Goal: Navigation & Orientation: Find specific page/section

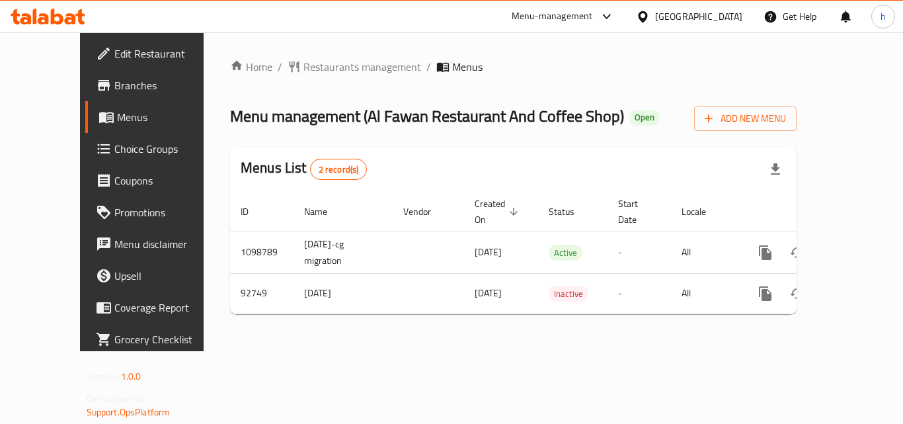
click at [725, 19] on div "[GEOGRAPHIC_DATA]" at bounding box center [698, 16] width 87 height 15
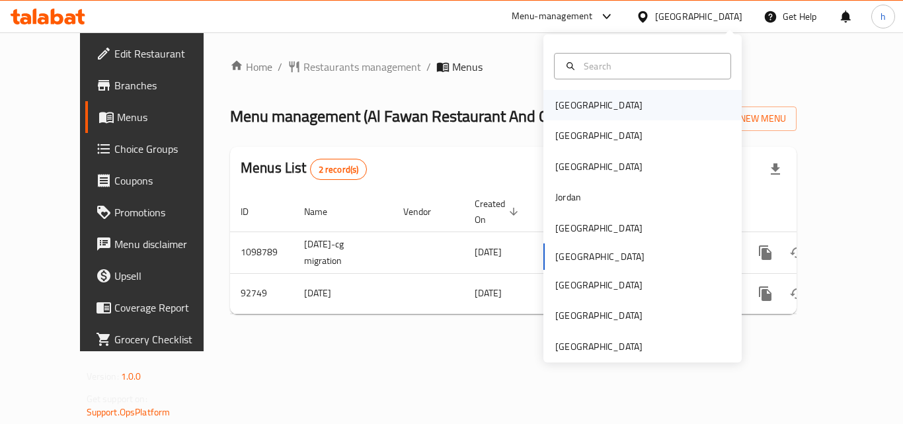
click at [582, 106] on div "Bahrain" at bounding box center [599, 105] width 108 height 30
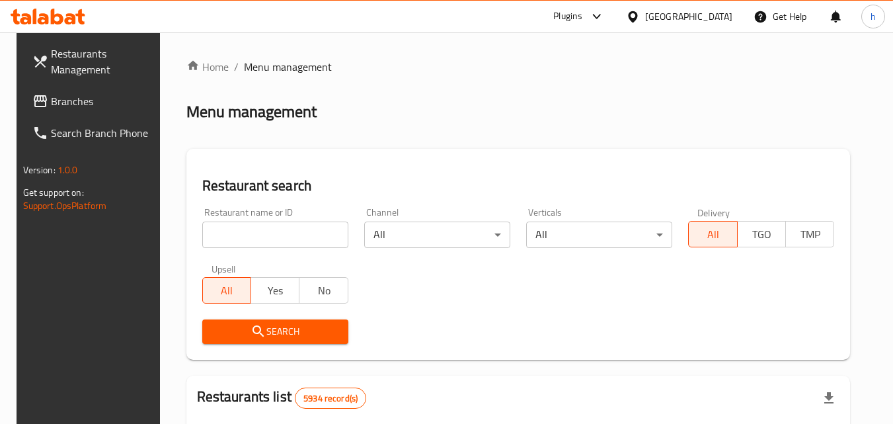
click at [55, 93] on span "Branches" at bounding box center [103, 101] width 104 height 16
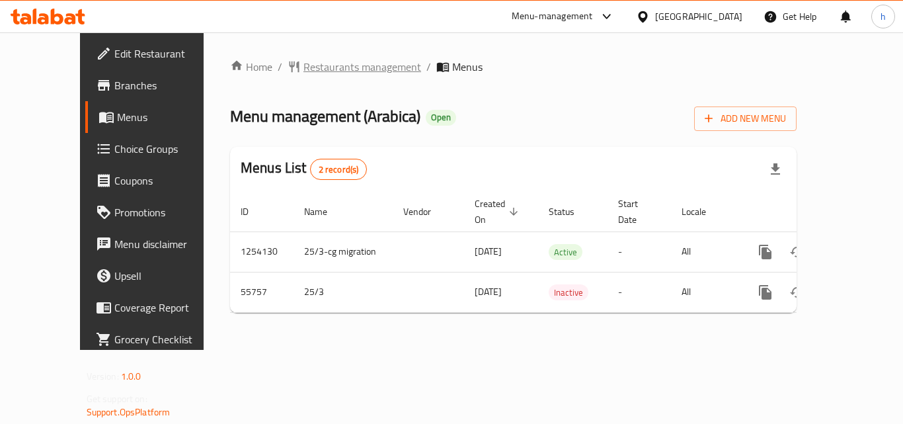
click at [323, 67] on span "Restaurants management" at bounding box center [362, 67] width 118 height 16
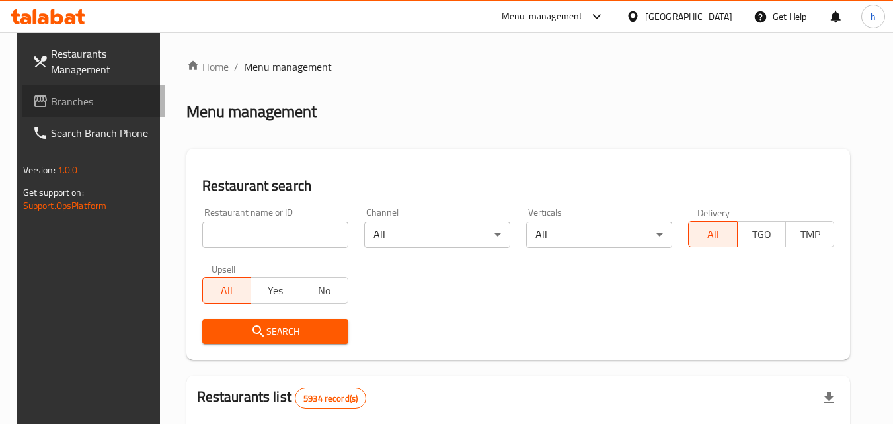
click at [100, 97] on span "Branches" at bounding box center [103, 101] width 104 height 16
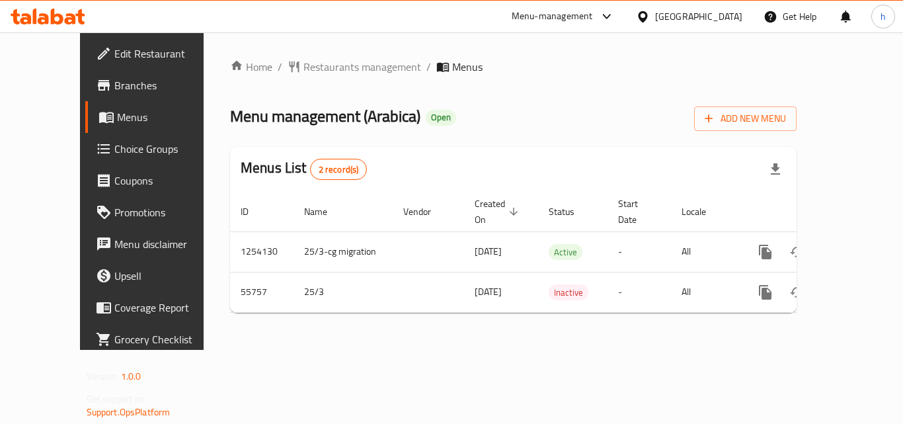
click at [480, 128] on div "Menu management ( Arabica ) Open Add New Menu" at bounding box center [513, 116] width 567 height 30
click at [724, 14] on div "Bahrain" at bounding box center [698, 16] width 87 height 15
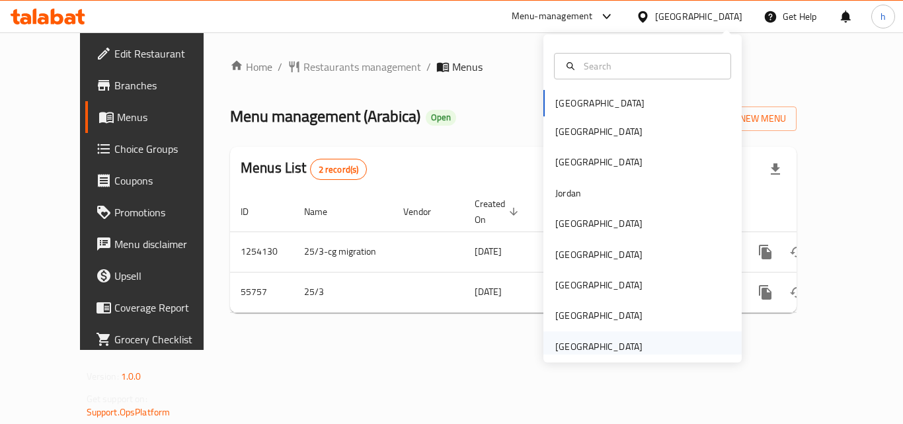
click at [571, 342] on div "[GEOGRAPHIC_DATA]" at bounding box center [598, 346] width 87 height 15
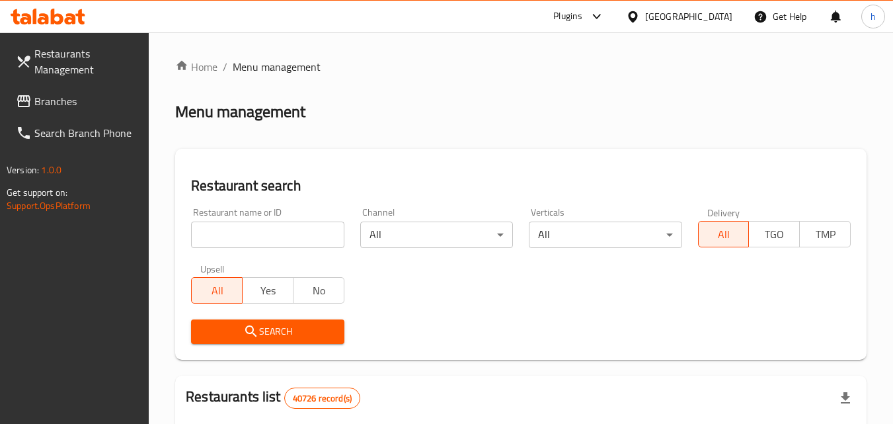
click at [83, 99] on span "Branches" at bounding box center [86, 101] width 104 height 16
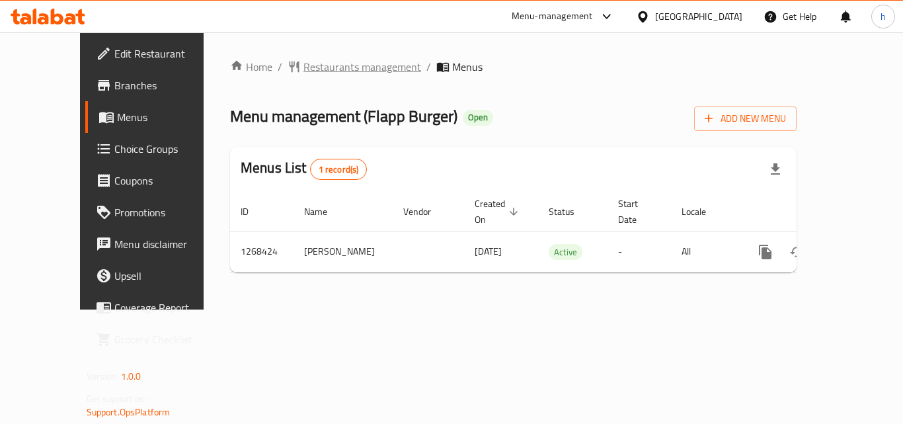
click at [339, 67] on span "Restaurants management" at bounding box center [362, 67] width 118 height 16
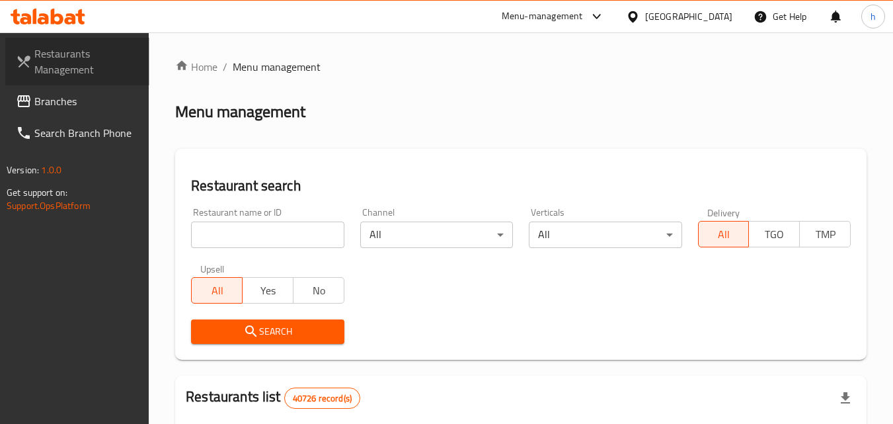
click at [106, 83] on link "Restaurants Management" at bounding box center [77, 62] width 144 height 48
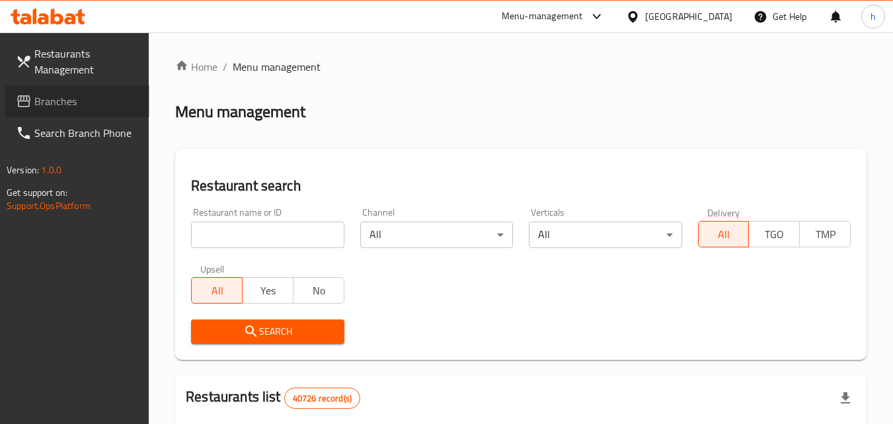
click at [105, 93] on span "Branches" at bounding box center [86, 101] width 104 height 16
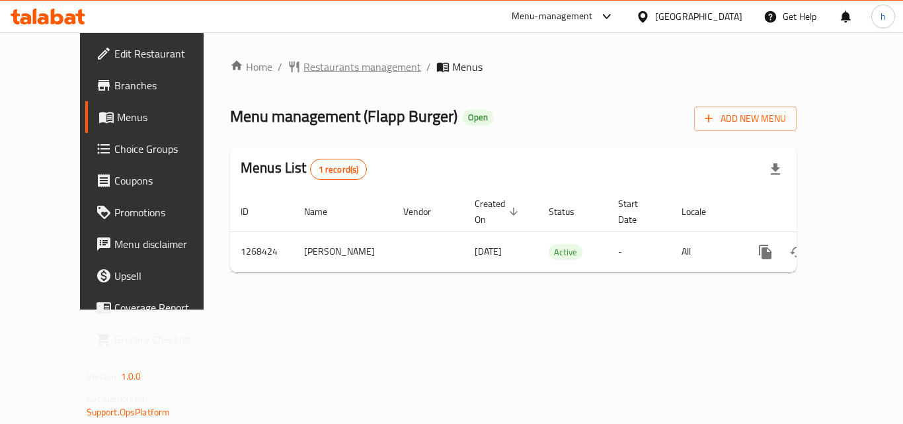
click at [305, 63] on span "Restaurants management" at bounding box center [362, 67] width 118 height 16
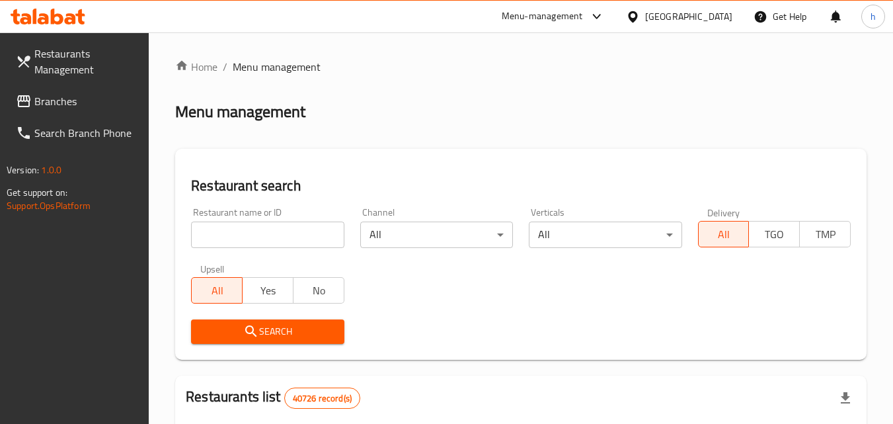
click at [54, 102] on span "Branches" at bounding box center [86, 101] width 104 height 16
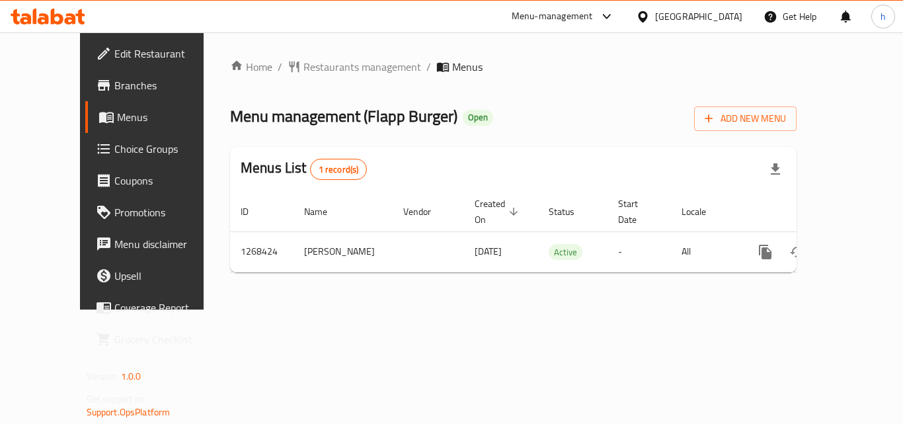
click at [204, 93] on div "Home / Restaurants management / Menus Menu management ( Flapp Burger ) Open Add…" at bounding box center [513, 170] width 619 height 277
click at [313, 63] on span "Restaurants management" at bounding box center [362, 67] width 118 height 16
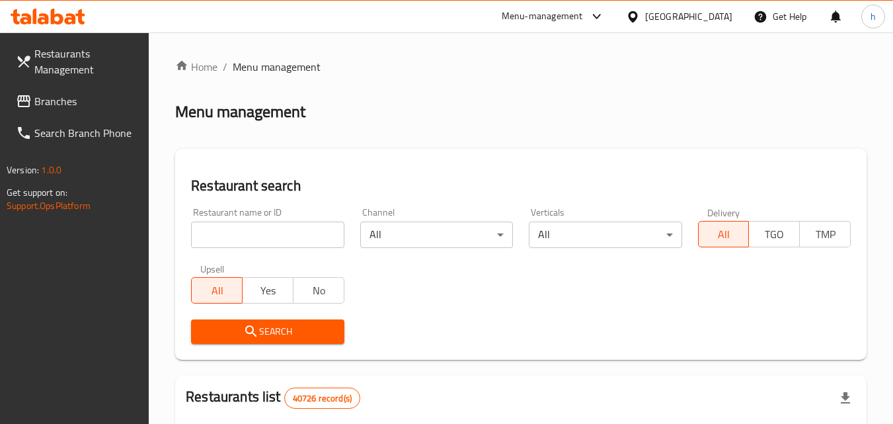
click at [89, 93] on span "Branches" at bounding box center [86, 101] width 104 height 16
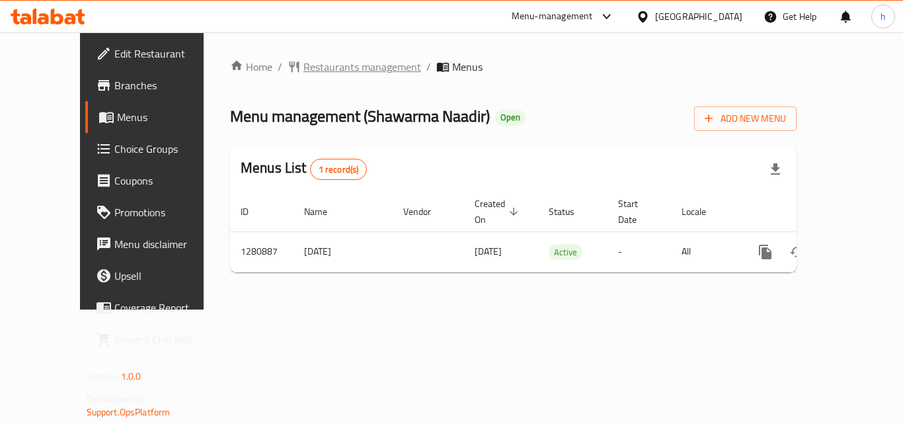
click at [333, 64] on span "Restaurants management" at bounding box center [362, 67] width 118 height 16
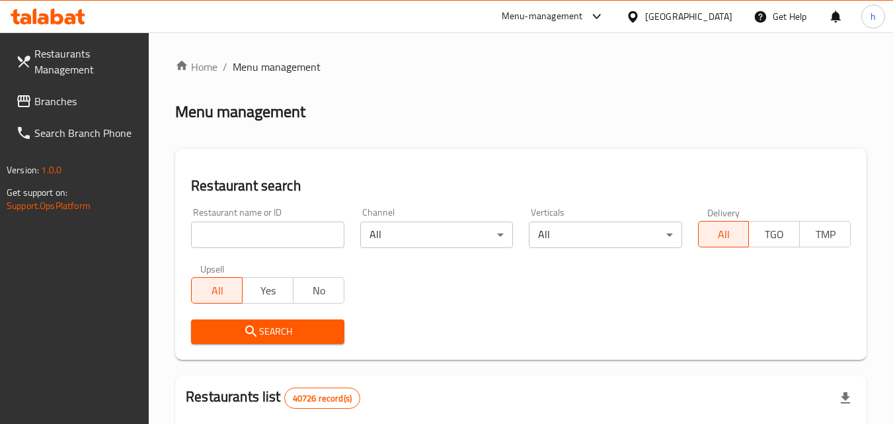
click at [110, 99] on span "Branches" at bounding box center [86, 101] width 104 height 16
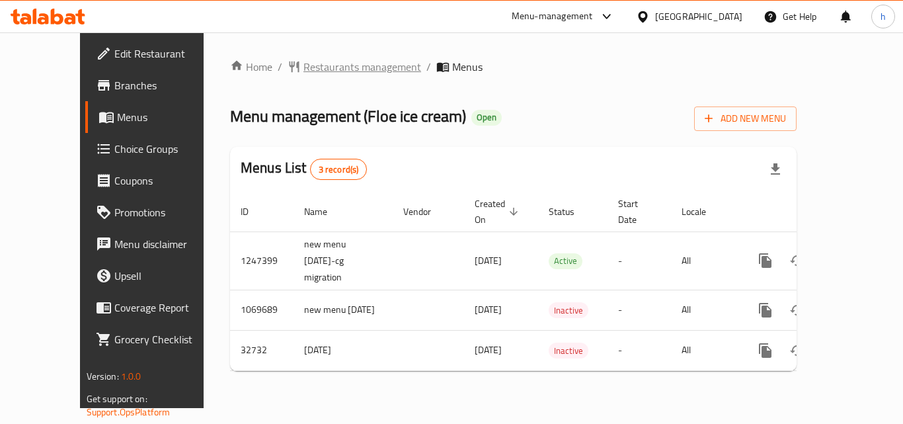
click at [303, 72] on span "Restaurants management" at bounding box center [362, 67] width 118 height 16
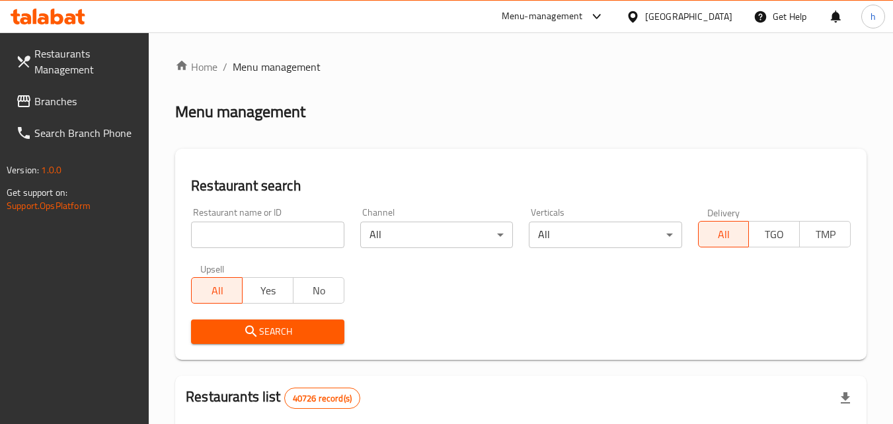
click at [82, 89] on link "Branches" at bounding box center [77, 101] width 144 height 32
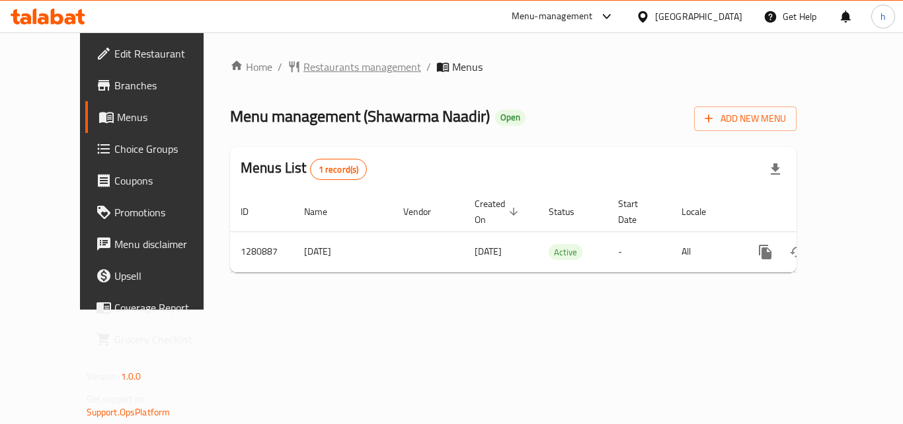
click at [303, 66] on span "Restaurants management" at bounding box center [362, 67] width 118 height 16
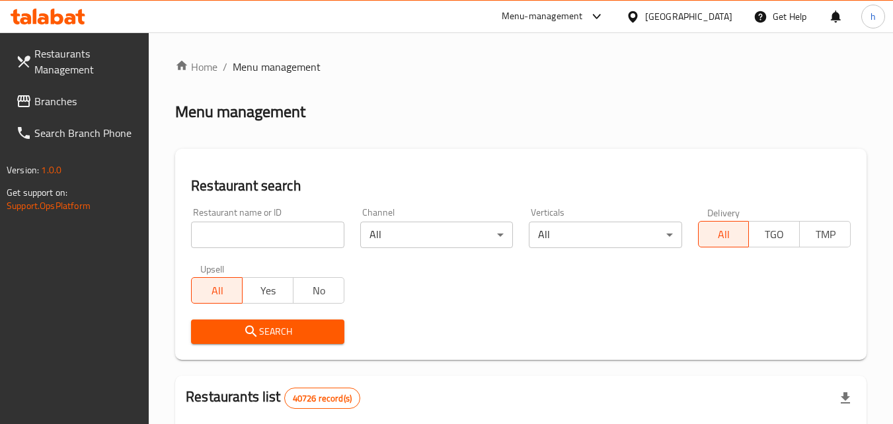
click at [74, 93] on span "Branches" at bounding box center [86, 101] width 104 height 16
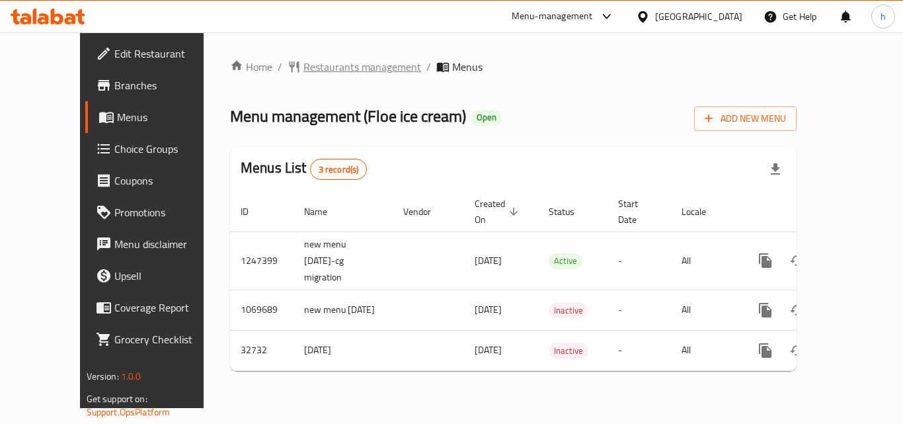
click at [333, 65] on span "Restaurants management" at bounding box center [362, 67] width 118 height 16
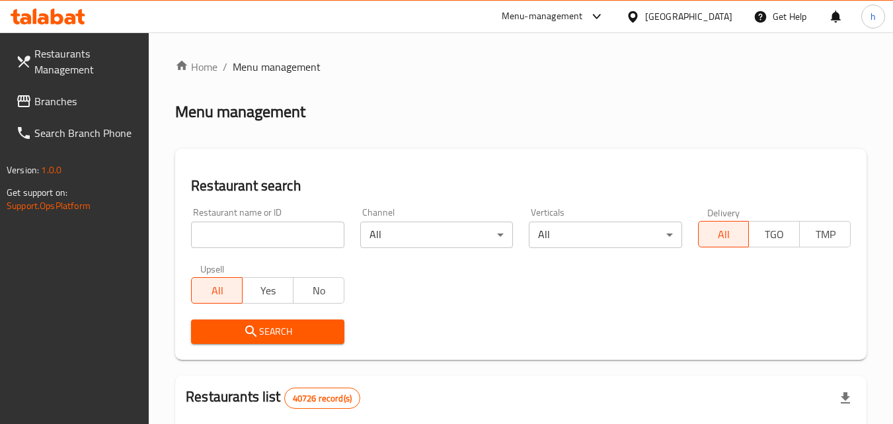
click at [72, 98] on span "Branches" at bounding box center [86, 101] width 104 height 16
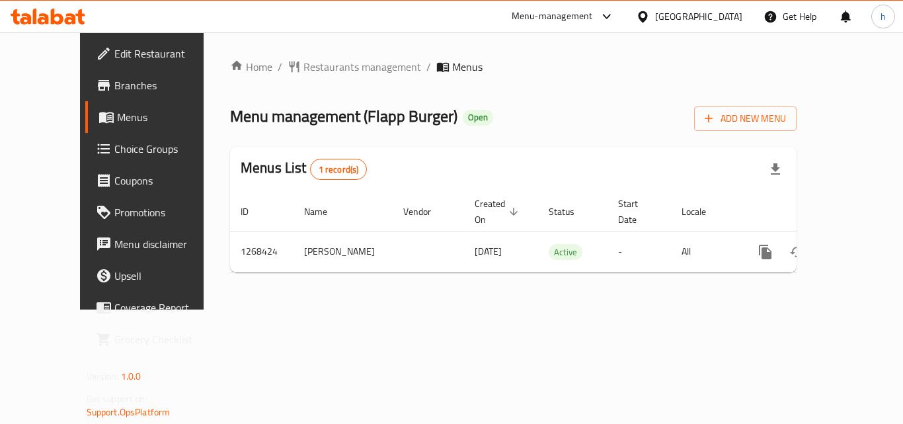
click at [666, 9] on div "[GEOGRAPHIC_DATA]" at bounding box center [698, 16] width 87 height 15
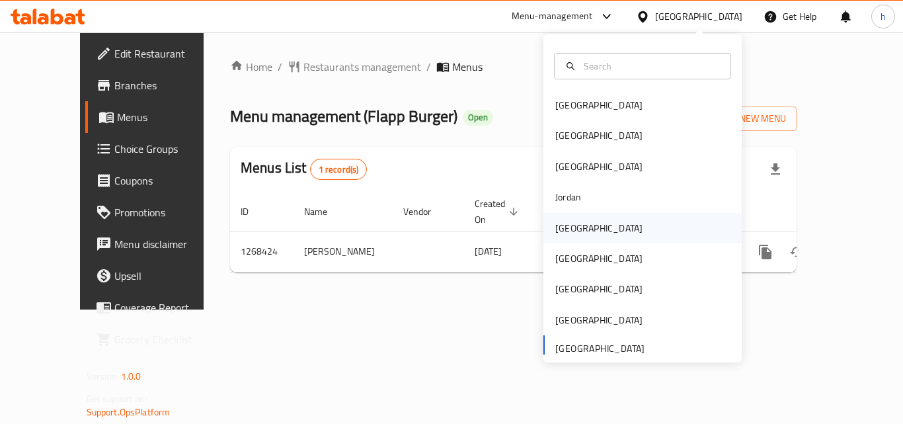
click at [572, 225] on div "[GEOGRAPHIC_DATA]" at bounding box center [598, 228] width 87 height 15
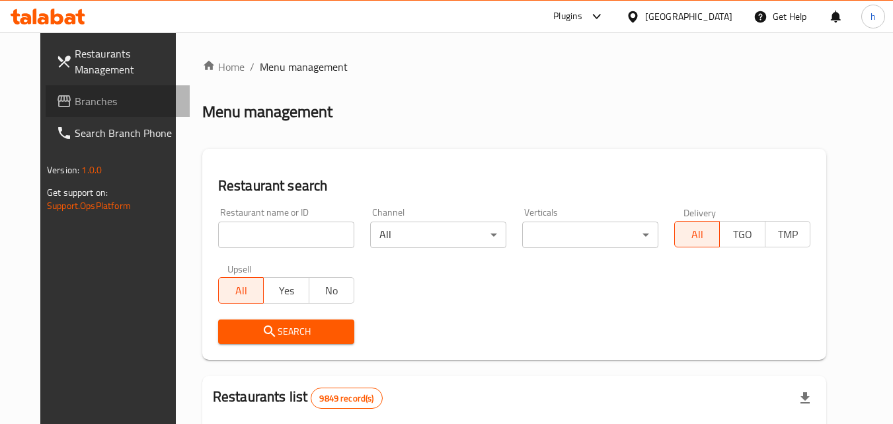
click at [75, 102] on span "Branches" at bounding box center [127, 101] width 104 height 16
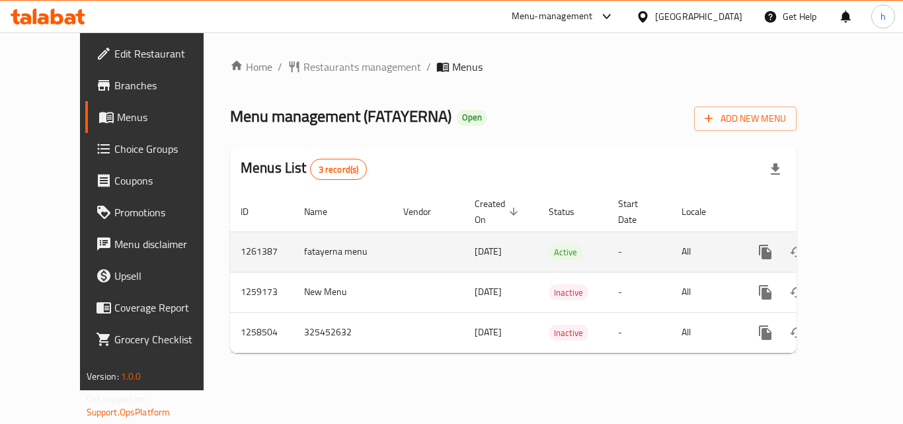
click at [853, 244] on icon "enhanced table" at bounding box center [861, 252] width 16 height 16
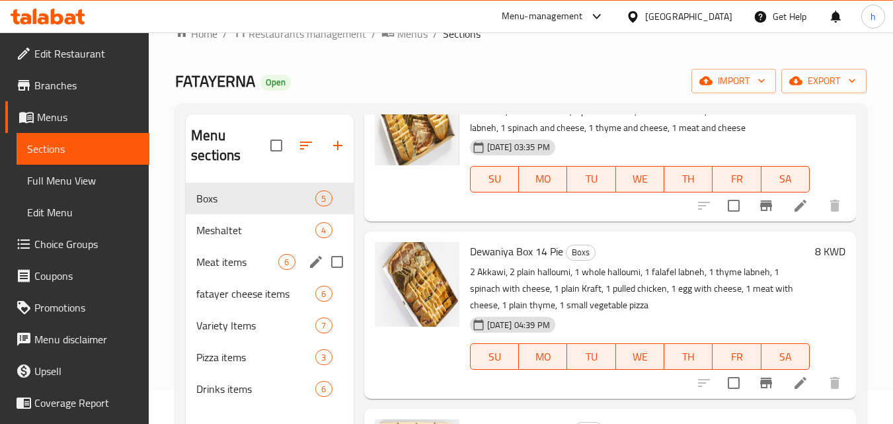
scroll to position [132, 0]
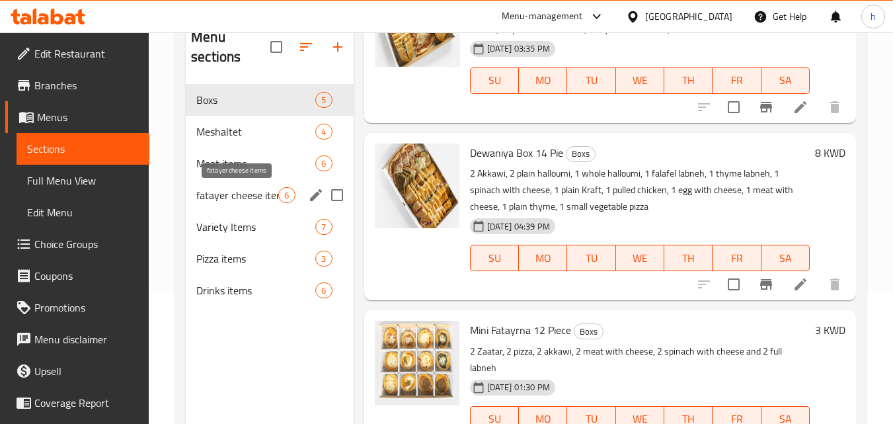
drag, startPoint x: 244, startPoint y: 192, endPoint x: 189, endPoint y: 199, distance: 55.3
click at [244, 192] on span "fatayer cheese items" at bounding box center [237, 195] width 82 height 16
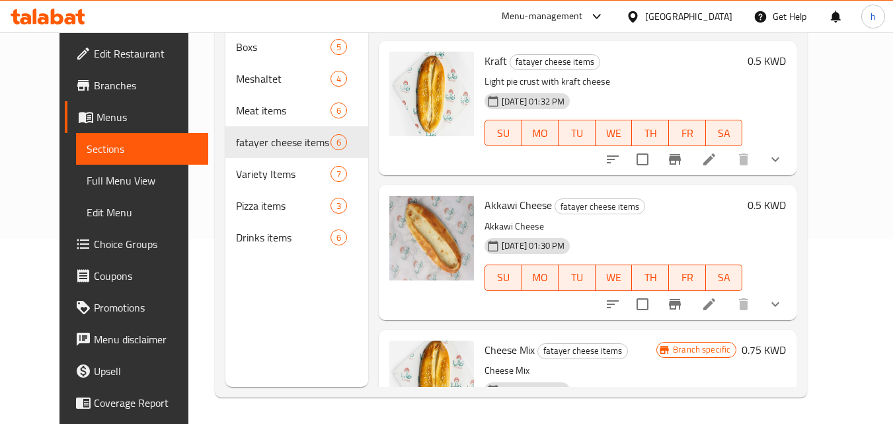
scroll to position [231, 0]
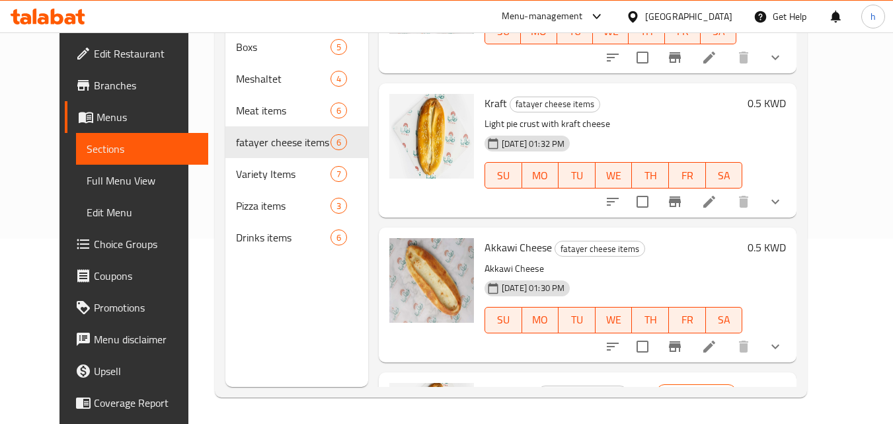
click at [215, 136] on div "Menu sections Boxs 5 Meshaltet 4 Meat items 6 fatayer cheese items 6 Variety It…" at bounding box center [511, 174] width 592 height 445
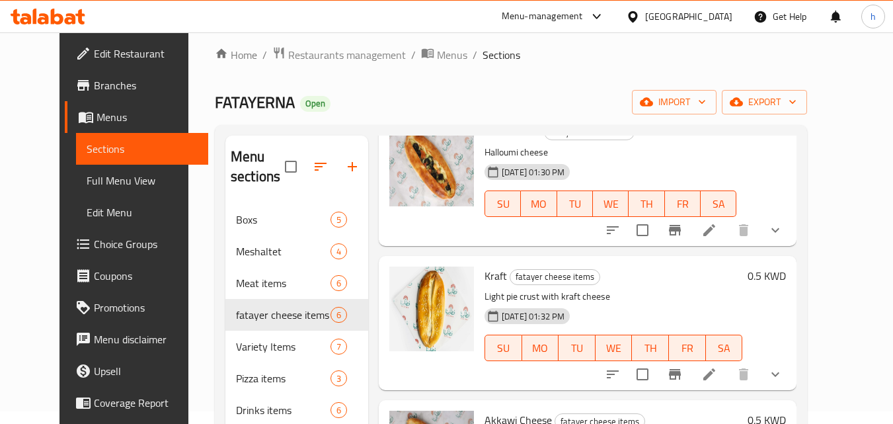
scroll to position [0, 0]
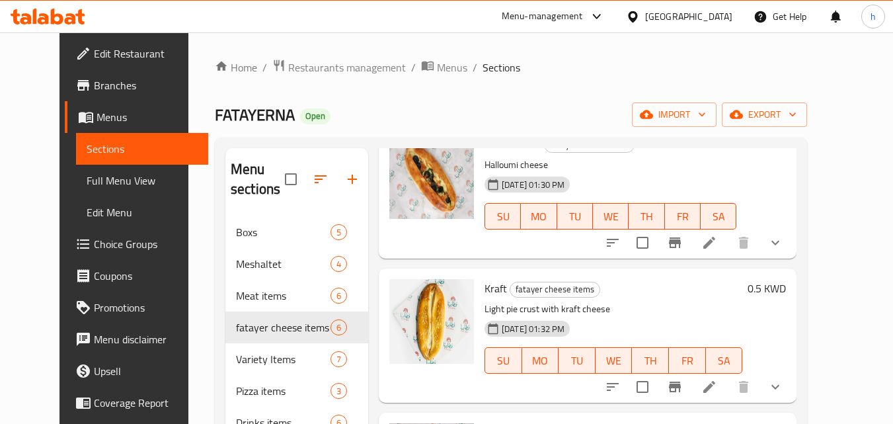
click at [709, 15] on div "[GEOGRAPHIC_DATA]" at bounding box center [688, 16] width 87 height 15
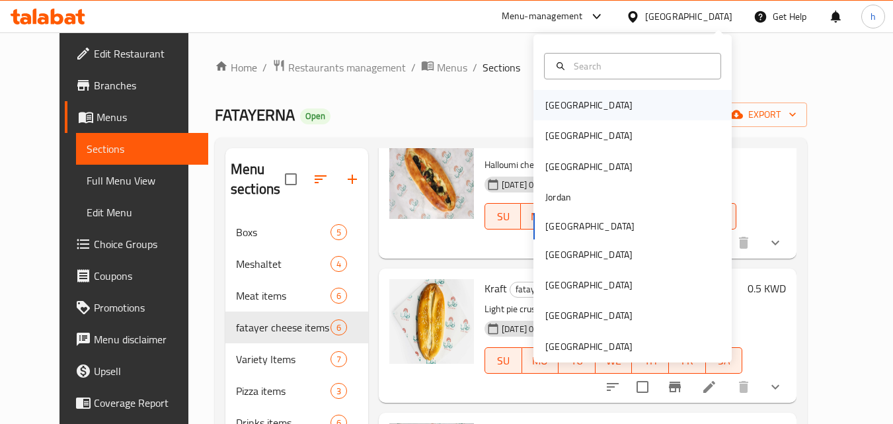
click at [585, 106] on div "[GEOGRAPHIC_DATA]" at bounding box center [632, 105] width 198 height 30
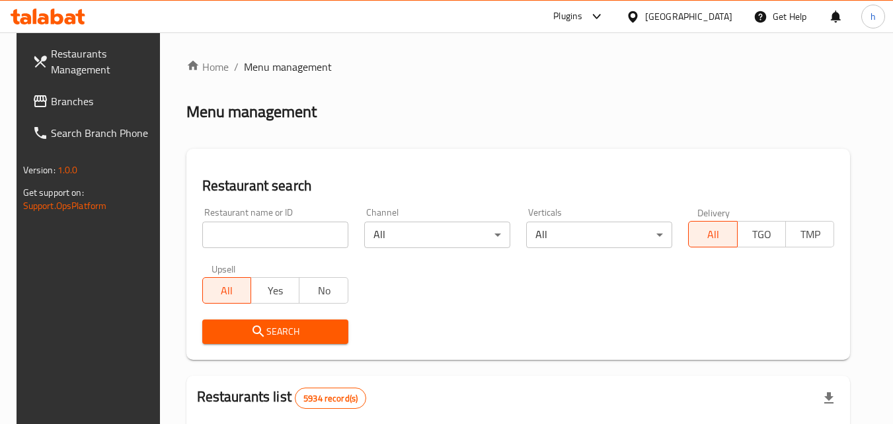
click at [59, 100] on span "Branches" at bounding box center [103, 101] width 104 height 16
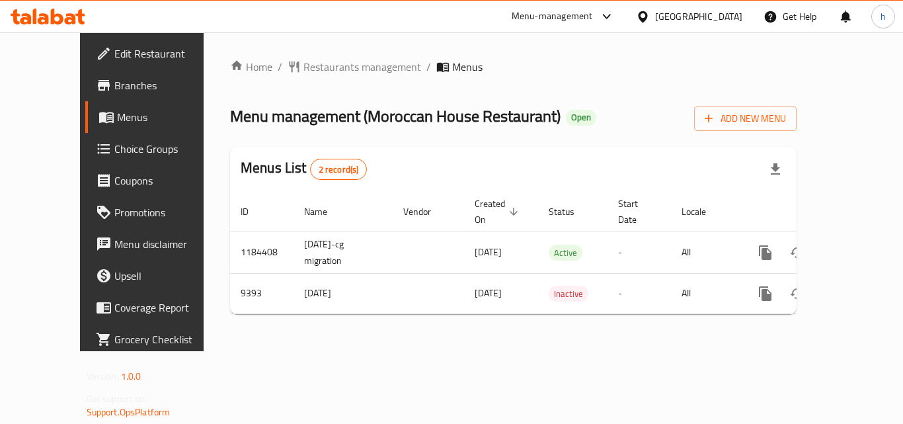
click at [719, 20] on div "[GEOGRAPHIC_DATA]" at bounding box center [698, 16] width 87 height 15
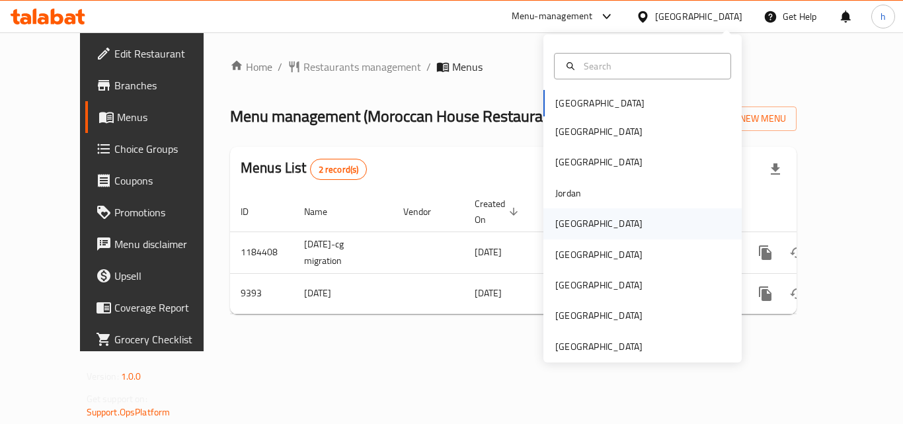
click at [563, 226] on div "[GEOGRAPHIC_DATA]" at bounding box center [598, 223] width 87 height 15
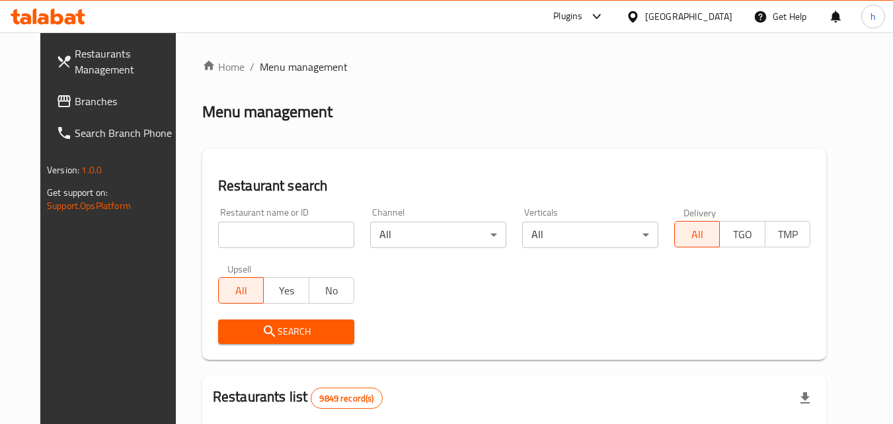
click at [90, 96] on span "Branches" at bounding box center [127, 101] width 104 height 16
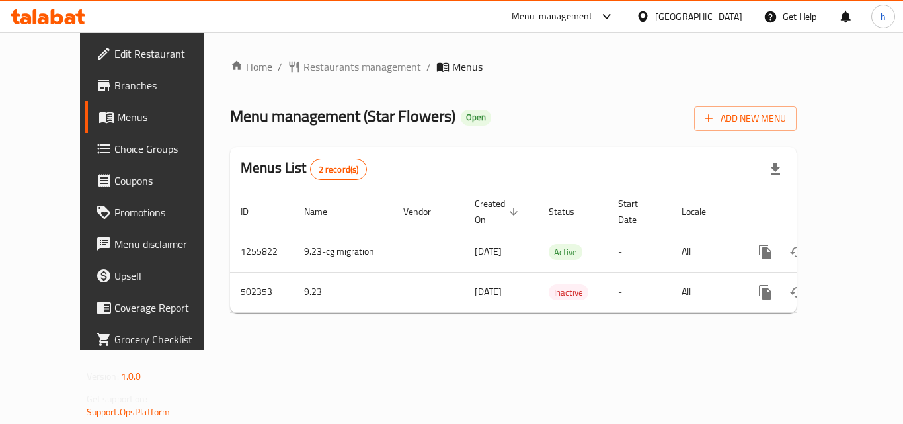
click at [732, 19] on div "Kuwait" at bounding box center [698, 16] width 87 height 15
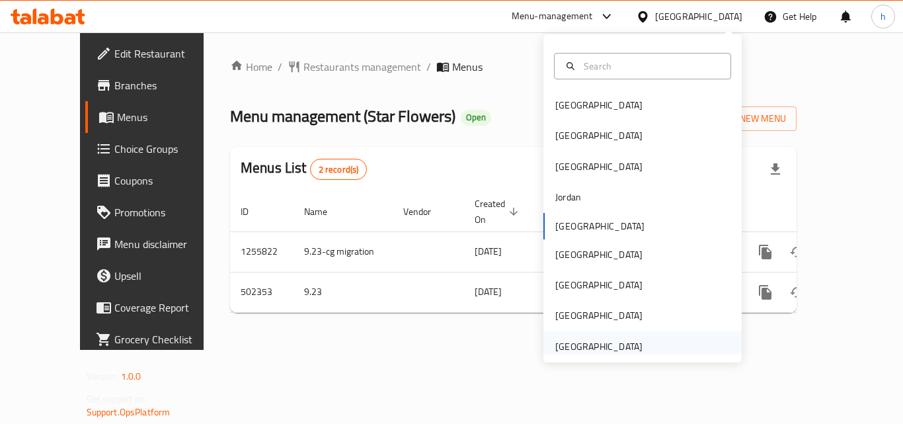
click at [601, 350] on div "[GEOGRAPHIC_DATA]" at bounding box center [598, 346] width 87 height 15
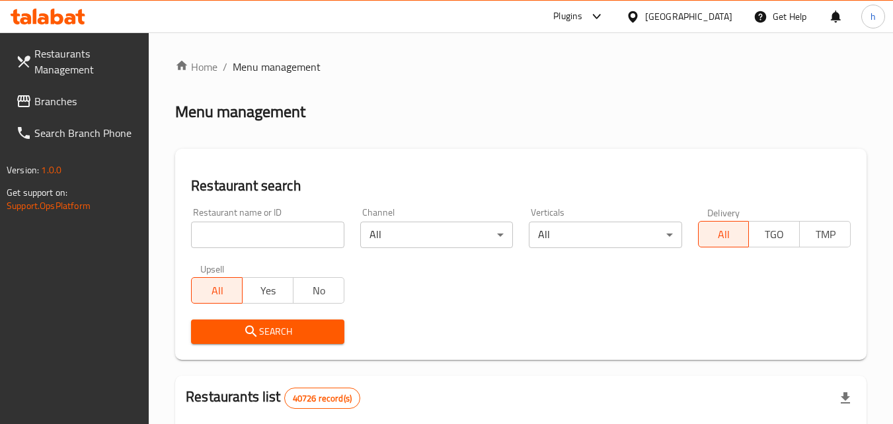
click at [74, 87] on link "Branches" at bounding box center [77, 101] width 144 height 32
